Goal: Task Accomplishment & Management: Use online tool/utility

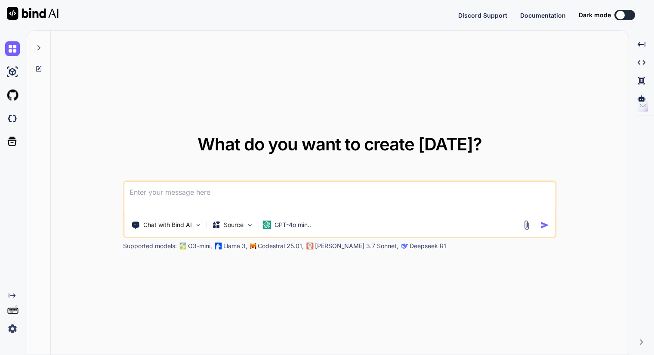
click at [627, 14] on button at bounding box center [625, 15] width 21 height 10
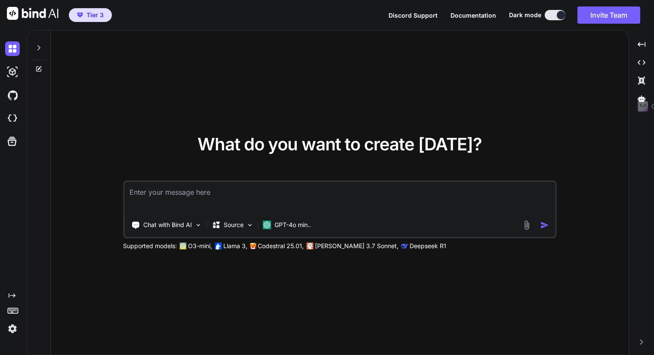
type textarea "x"
click at [195, 193] on textarea at bounding box center [339, 198] width 431 height 32
paste textarea "i need you to build a simple landing page with a form - the fields needed are "…"
type textarea "i need you to build a simple landing page with a form - the fields needed are "…"
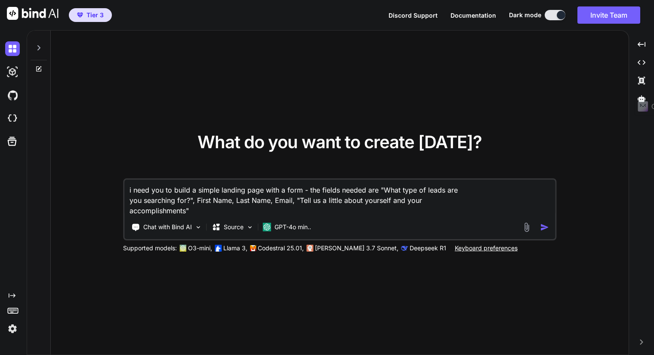
type textarea "x"
type textarea "i need you to build a simple landing page with a form - the fields needed are "…"
type textarea "x"
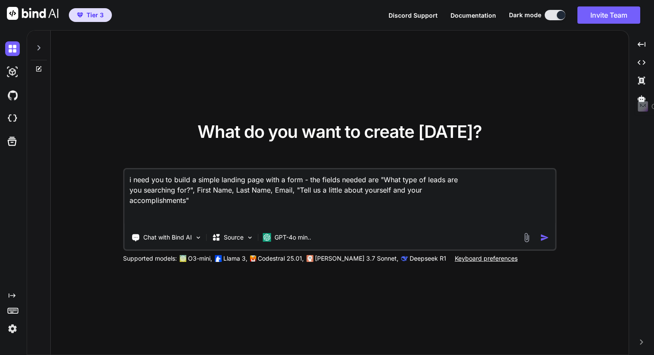
paste textarea "please send all responses to this webhook: [URL][DOMAIN_NAME] test/4a88f9a1-048…"
type textarea "i need you to build a simple landing page with a form - the fields needed are "…"
type textarea "x"
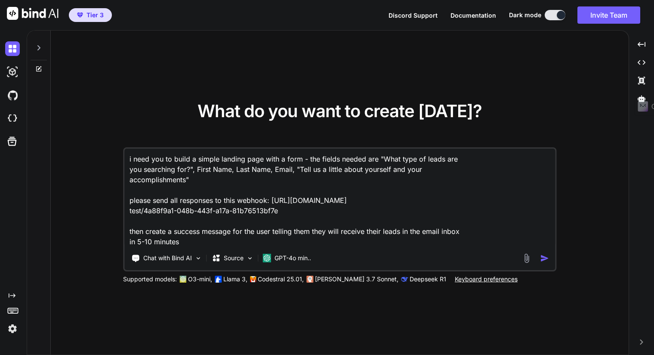
click at [332, 187] on textarea "i need you to build a simple landing page with a form - the fields needed are "…" at bounding box center [339, 198] width 431 height 98
drag, startPoint x: 291, startPoint y: 211, endPoint x: 271, endPoint y: 198, distance: 23.6
click at [271, 198] on textarea "i need you to build a simple landing page with a form - the fields needed are "…" at bounding box center [339, 198] width 431 height 98
type textarea "i need you to build a simple landing page with a form - the fields needed are "…"
type textarea "x"
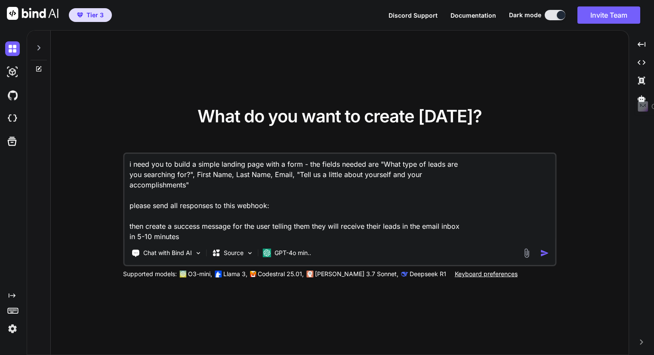
type textarea "i need you to build a simple landing page with a form - the fields needed are "…"
type textarea "x"
type textarea "i need you to build a simple landing page with a form - the fields needed are "…"
type textarea "x"
type textarea "i need you to build a simple landing page with a form - the fields needed are "…"
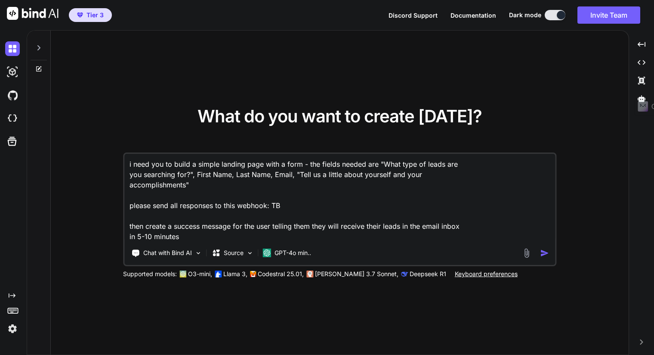
type textarea "x"
type textarea "i need you to build a simple landing page with a form - the fields needed are "…"
type textarea "x"
type textarea "i need you to build a simple landing page with a form - the fields needed are "…"
type textarea "x"
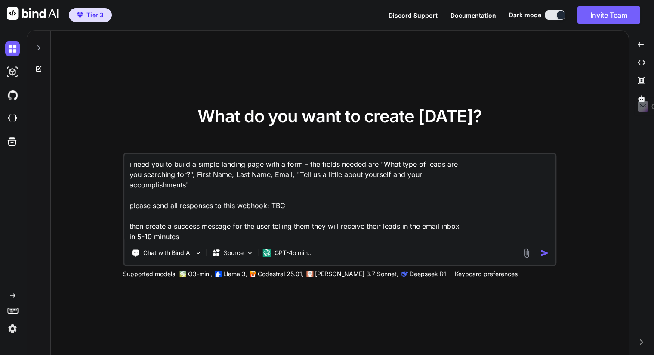
type textarea "i need you to build a simple landing page with a form - the fields needed are "…"
click at [542, 252] on img "button" at bounding box center [544, 252] width 9 height 9
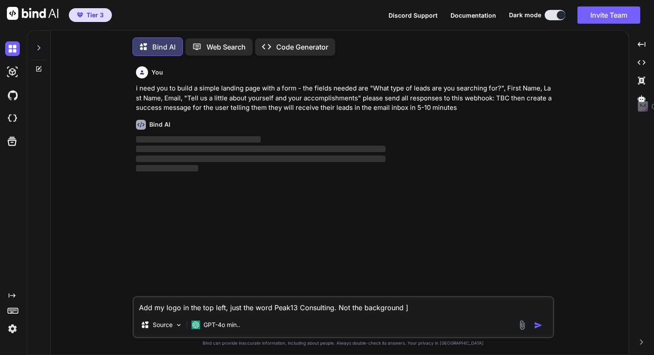
scroll to position [3, 0]
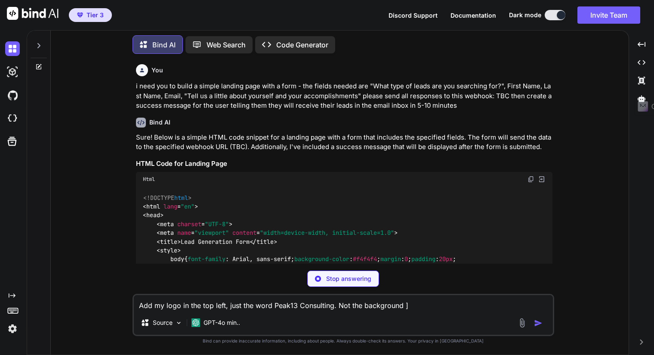
click at [329, 281] on p "Stop answering" at bounding box center [348, 278] width 45 height 9
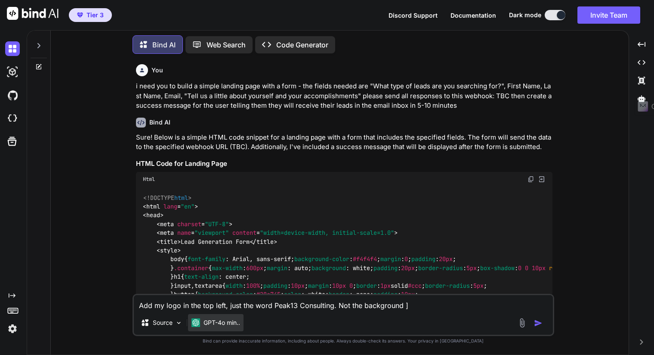
click at [198, 324] on img at bounding box center [196, 322] width 9 height 9
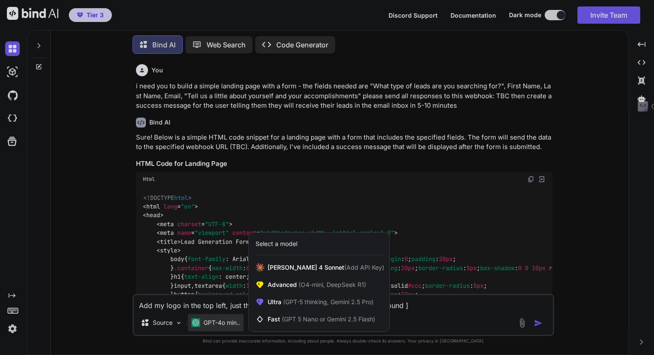
click at [79, 214] on div at bounding box center [327, 177] width 654 height 355
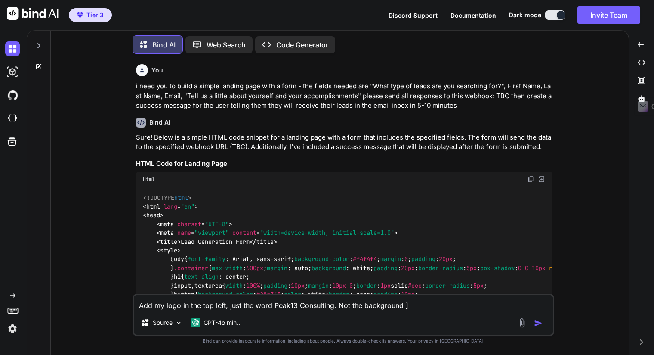
type textarea "x"
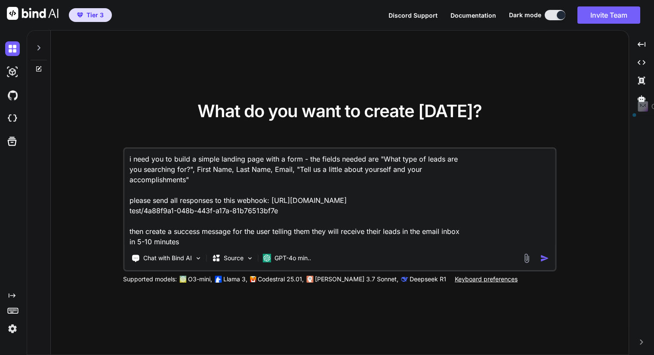
drag, startPoint x: 281, startPoint y: 210, endPoint x: 271, endPoint y: 198, distance: 14.7
click at [271, 198] on textarea "i need you to build a simple landing page with a form - the fields needed are "…" at bounding box center [339, 198] width 431 height 98
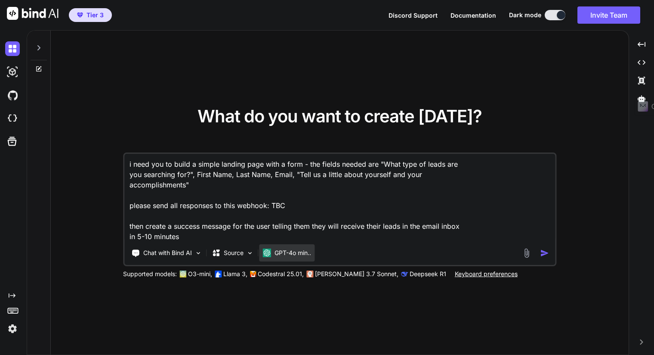
type textarea "i need you to build a simple landing page with a form - the fields needed are "…"
click at [290, 253] on p "GPT-4o min.." at bounding box center [293, 252] width 37 height 9
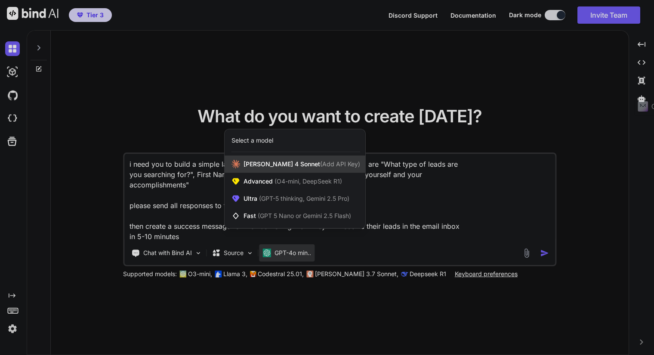
click at [252, 169] on div "[PERSON_NAME] 4 Sonnet (Add API Key)" at bounding box center [295, 163] width 141 height 17
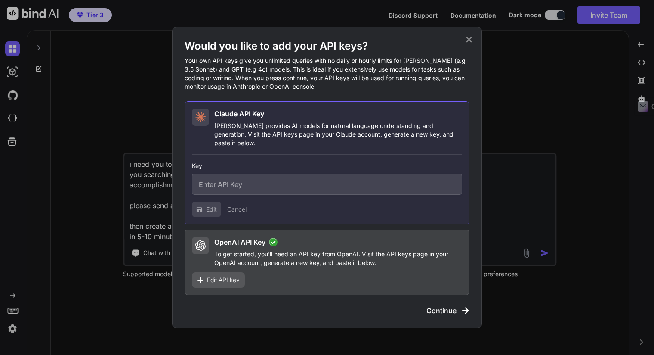
type input "sk-ant-api03-qALfKh7yebXQ_UYqKS5M_niNNwS6UjPK3y9loC6jOrpKIOfn0OVT9uan47PFpnhtkb…"
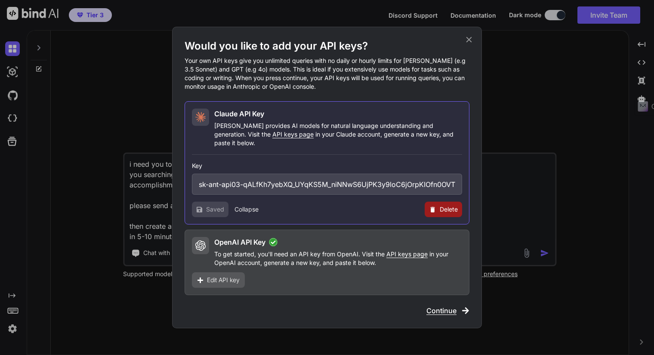
click at [453, 305] on span "Continue" at bounding box center [442, 310] width 30 height 10
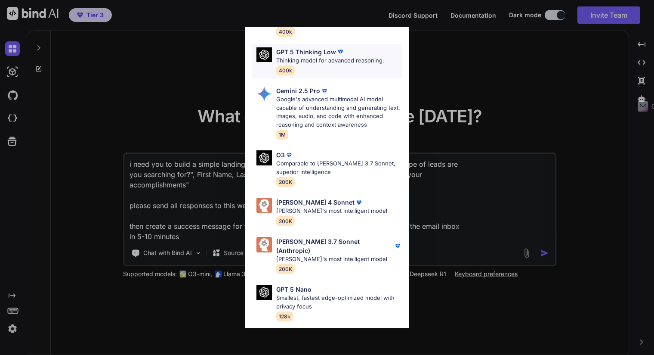
scroll to position [431, 0]
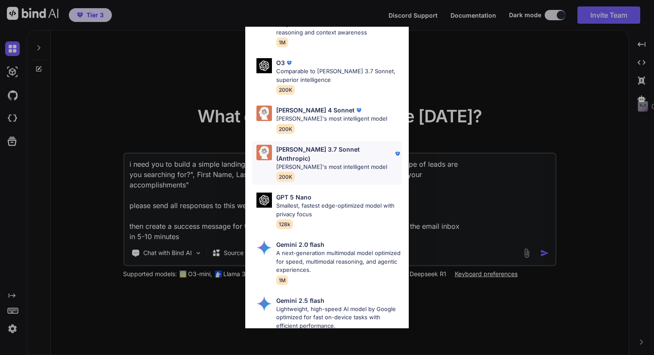
click at [319, 145] on p "[PERSON_NAME] 3.7 Sonnet (Anthropic)" at bounding box center [334, 154] width 117 height 18
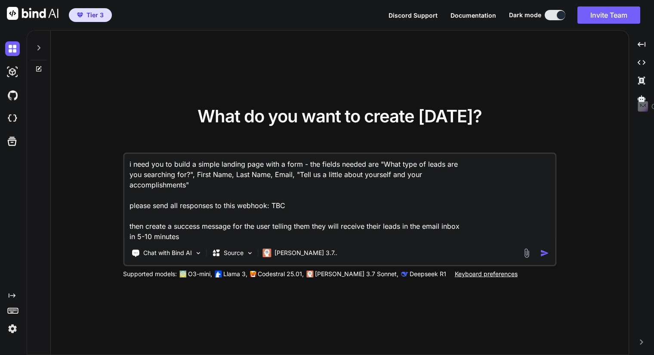
click at [547, 252] on img "button" at bounding box center [544, 252] width 9 height 9
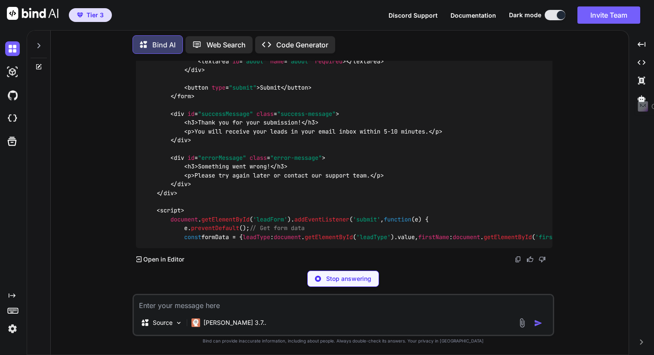
scroll to position [1176, 0]
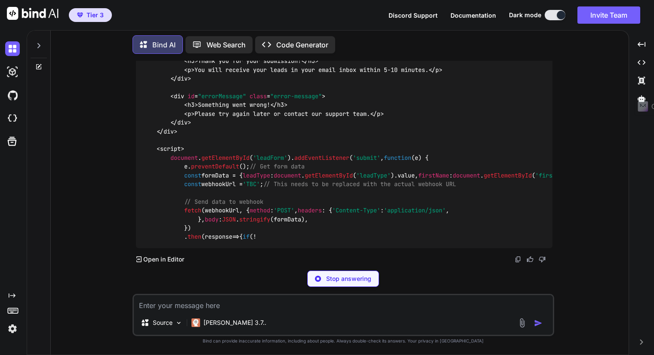
click at [310, 47] on p "Code Generator" at bounding box center [302, 45] width 52 height 10
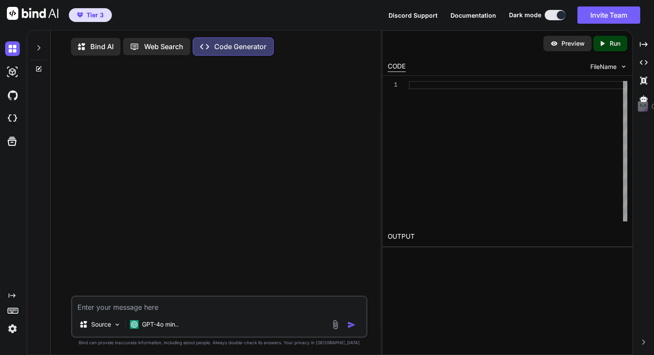
click at [95, 51] on p "Bind AI" at bounding box center [101, 46] width 23 height 10
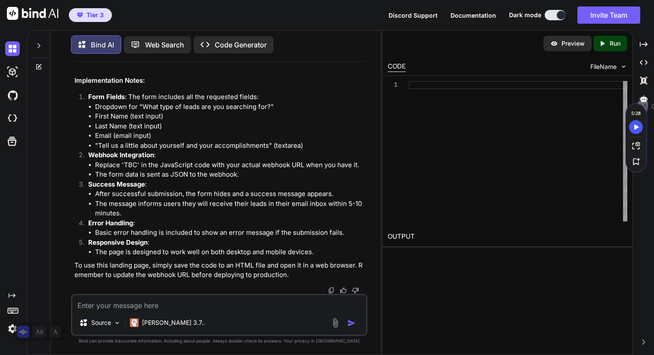
scroll to position [1686, 0]
click at [207, 45] on icon at bounding box center [205, 44] width 9 height 5
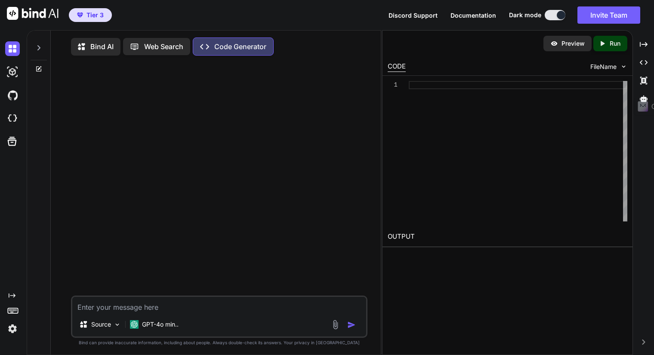
click at [100, 51] on p "Bind AI" at bounding box center [101, 46] width 23 height 10
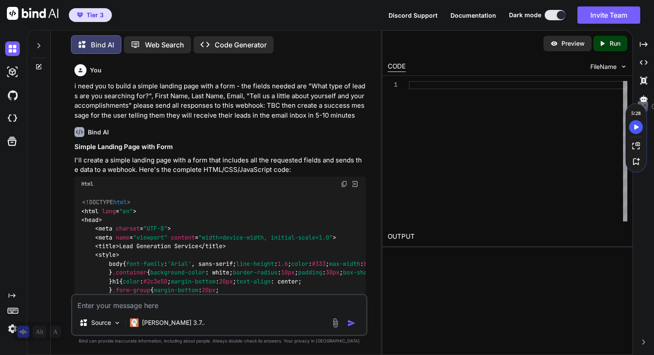
click at [342, 183] on img at bounding box center [344, 183] width 7 height 7
click at [424, 81] on div at bounding box center [518, 151] width 219 height 140
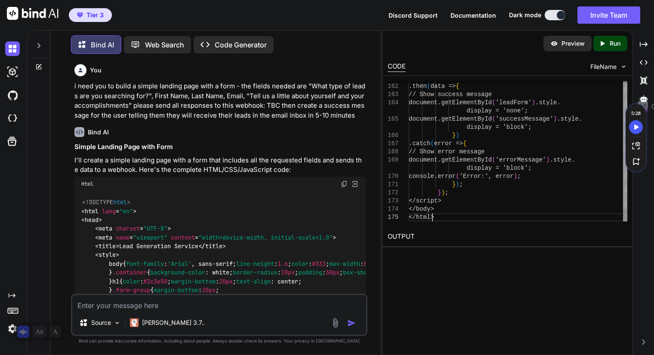
type textarea "// Show error message document.getElementById('errorMessage').style.display = '…"
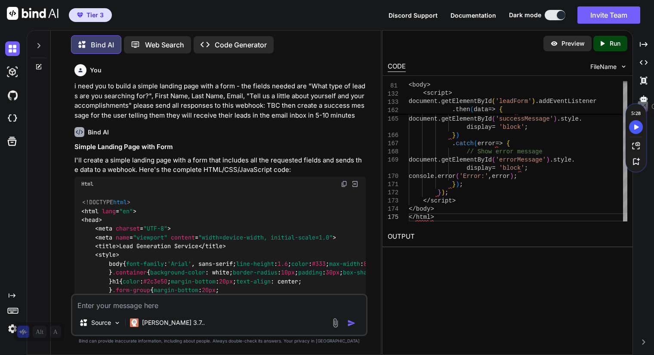
click at [599, 43] on icon "Created with Pixso." at bounding box center [603, 44] width 8 height 8
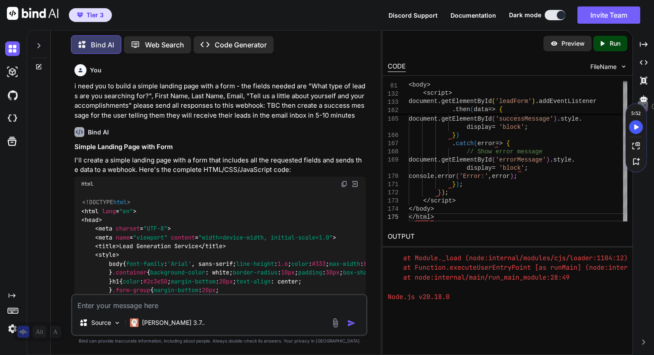
scroll to position [191, 0]
click at [564, 45] on p "Preview" at bounding box center [573, 43] width 23 height 9
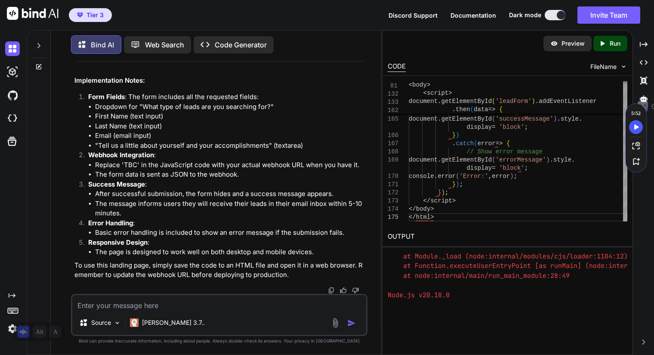
scroll to position [1162, 0]
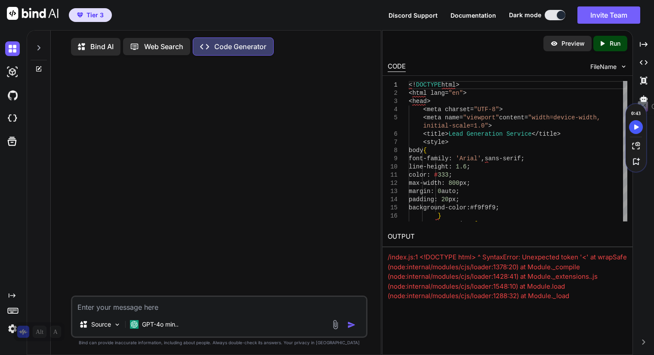
click at [97, 46] on p "Bind AI" at bounding box center [101, 46] width 23 height 10
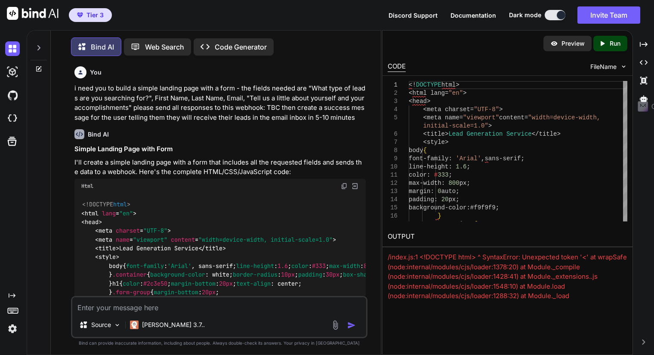
scroll to position [3, 0]
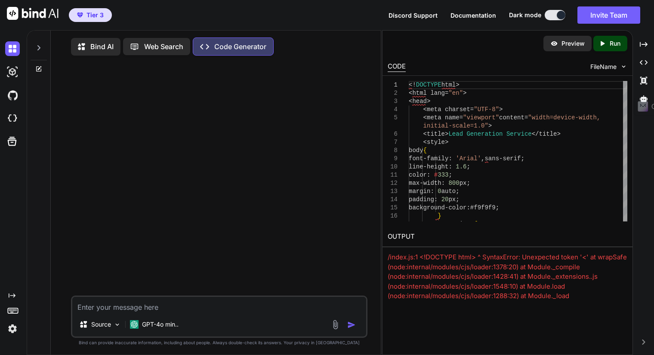
click at [20, 21] on div at bounding box center [29, 15] width 59 height 30
click at [24, 16] on img at bounding box center [33, 13] width 52 height 13
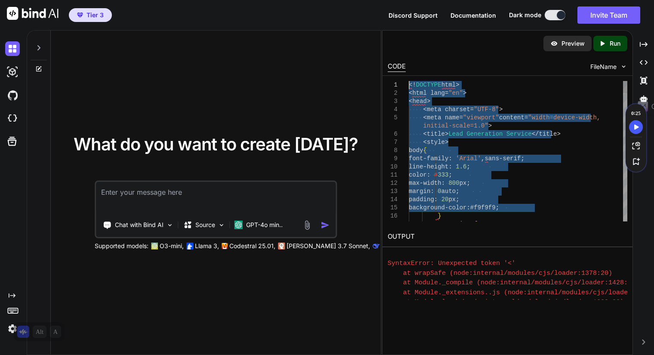
drag, startPoint x: 557, startPoint y: 208, endPoint x: 390, endPoint y: 53, distance: 227.6
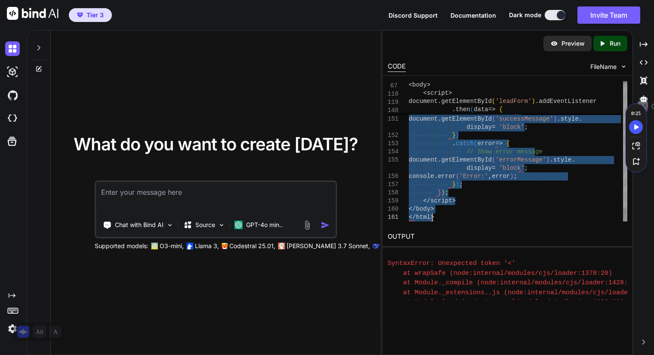
drag, startPoint x: 465, startPoint y: 86, endPoint x: 522, endPoint y: 358, distance: 277.5
type textarea "} .container { background-color: white; border-radius: 10px; padding: 30px; box…"
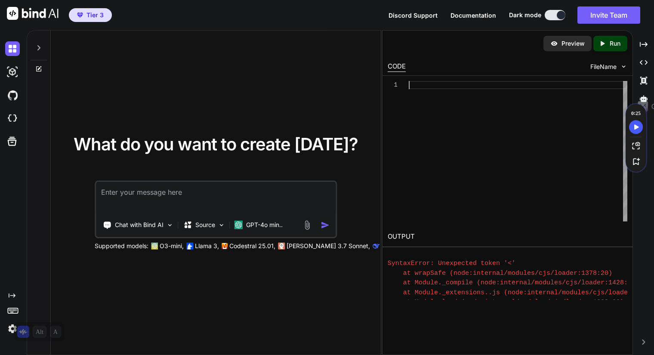
click at [483, 165] on div at bounding box center [518, 151] width 219 height 140
click at [166, 198] on textarea at bounding box center [216, 198] width 240 height 32
paste textarea "i need you to build a simple landing page with a form - the fields needed are "…"
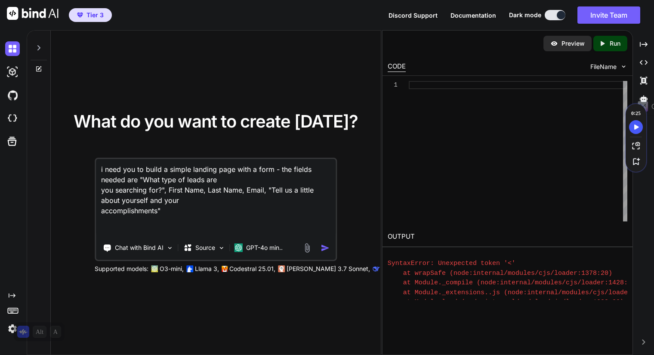
paste textarea "please send all responses to this webhook: [URL][DOMAIN_NAME] test/4a88f9a1-048…"
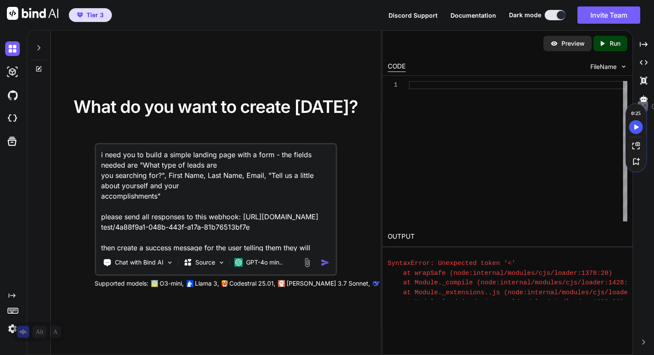
scroll to position [32, 0]
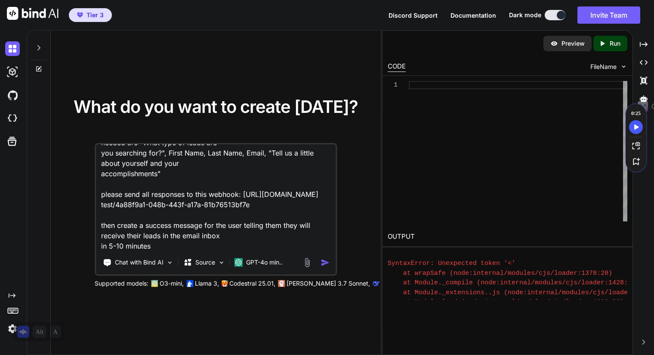
drag, startPoint x: 164, startPoint y: 245, endPoint x: 146, endPoint y: 235, distance: 21.4
click at [146, 235] on textarea "i need you to build a simple landing page with a form - the fields needed are "…" at bounding box center [216, 197] width 240 height 107
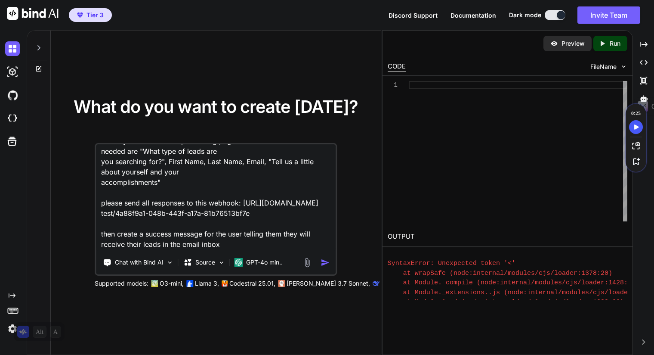
scroll to position [33, 0]
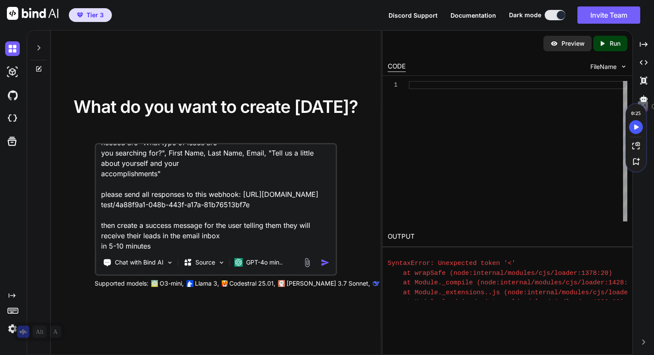
drag, startPoint x: 256, startPoint y: 203, endPoint x: 94, endPoint y: 181, distance: 163.3
click at [94, 181] on div "What do you want to create [DATE]? i need you to build a simple landing page wi…" at bounding box center [216, 192] width 303 height 189
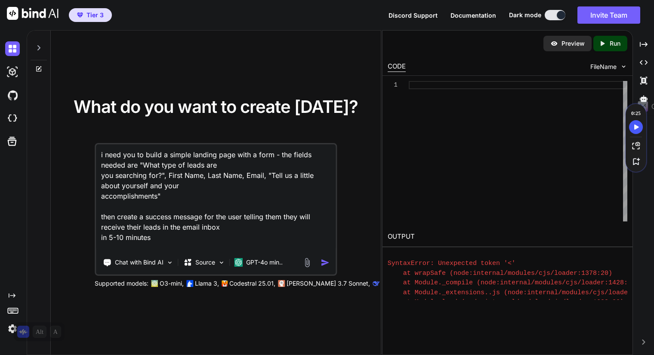
scroll to position [0, 0]
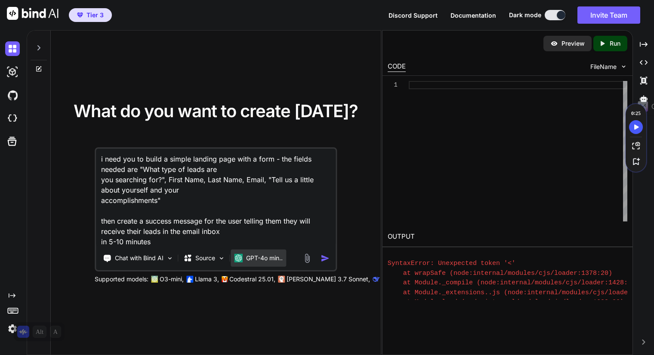
type textarea "i need you to build a simple landing page with a form - the fields needed are "…"
click at [266, 259] on p "GPT-4o min.." at bounding box center [264, 258] width 37 height 9
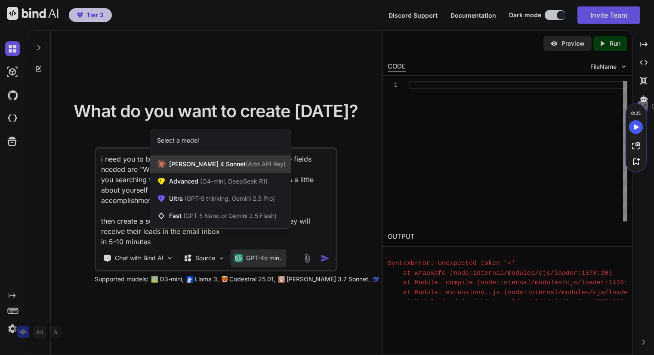
click at [198, 160] on span "[PERSON_NAME] 4 Sonnet (Add API Key)" at bounding box center [227, 164] width 117 height 9
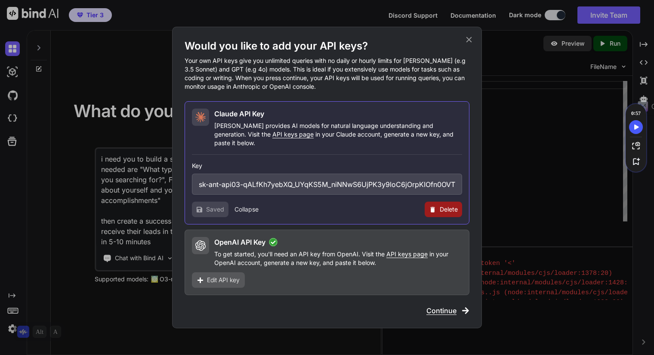
click at [449, 305] on span "Continue" at bounding box center [442, 310] width 30 height 10
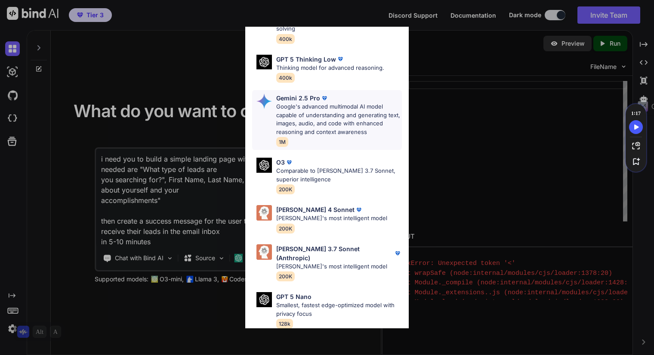
scroll to position [344, 0]
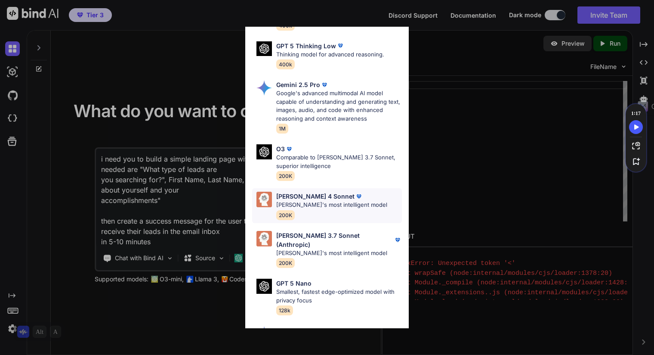
click at [307, 201] on p "[PERSON_NAME]'s most intelligent model" at bounding box center [331, 205] width 111 height 9
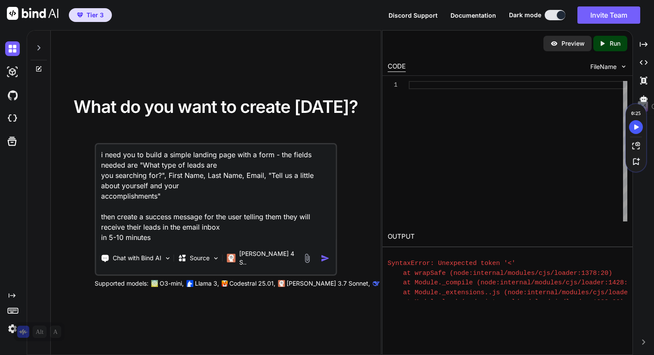
click at [325, 256] on img "button" at bounding box center [325, 258] width 9 height 9
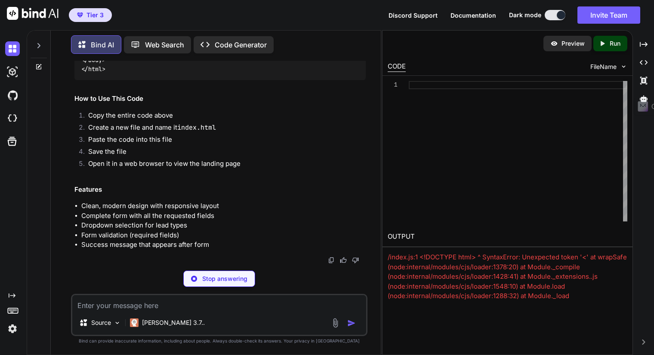
scroll to position [1763, 0]
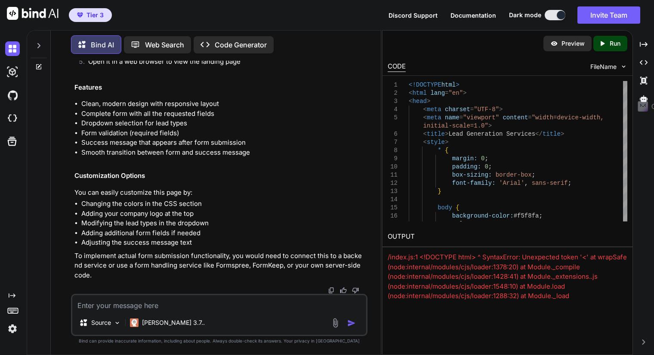
click at [607, 42] on icon "Created with Pixso." at bounding box center [604, 44] width 11 height 8
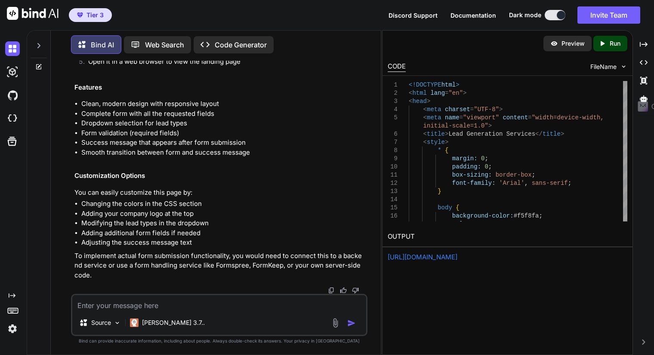
click at [553, 43] on img at bounding box center [555, 44] width 8 height 8
click at [140, 303] on textarea at bounding box center [219, 302] width 294 height 15
click at [341, 325] on img at bounding box center [336, 323] width 10 height 10
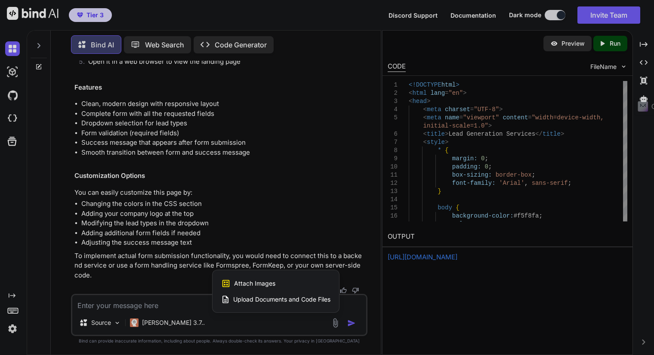
click at [257, 286] on span "Attach Images" at bounding box center [254, 283] width 41 height 9
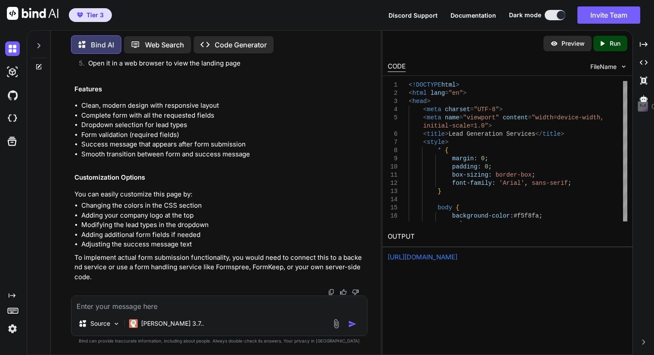
type input "C:\fakepath\Screenshot [DATE] 164910.jpg"
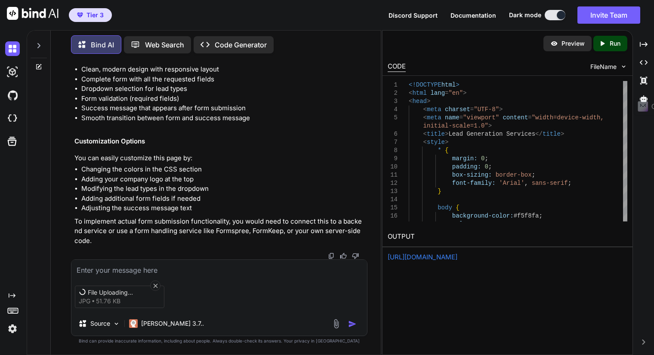
click at [160, 270] on textarea at bounding box center [219, 267] width 296 height 15
click at [199, 268] on textarea "Make the UI/UX look more like this refrence" at bounding box center [219, 267] width 296 height 15
click at [267, 270] on textarea "Make the UI/UX look more like this reference" at bounding box center [219, 267] width 296 height 15
type textarea "Make the UI/UX look more like this reference"
click at [353, 319] on img "button" at bounding box center [352, 323] width 9 height 9
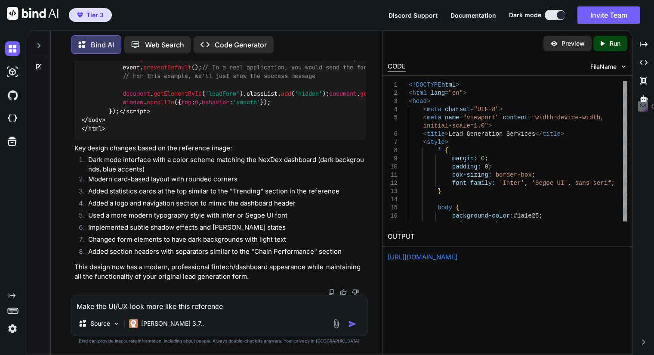
scroll to position [5285, 0]
click at [610, 42] on p "Run" at bounding box center [615, 43] width 11 height 9
click at [420, 258] on link "[URL][DOMAIN_NAME]" at bounding box center [423, 257] width 70 height 8
